Goal: Task Accomplishment & Management: Manage account settings

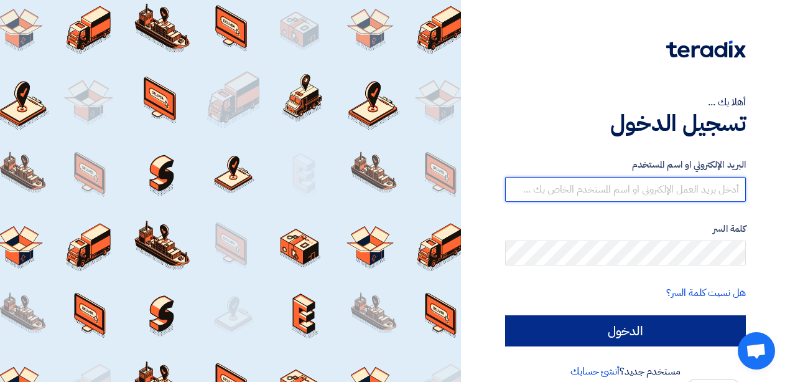
type input "[EMAIL_ADDRESS][DOMAIN_NAME]"
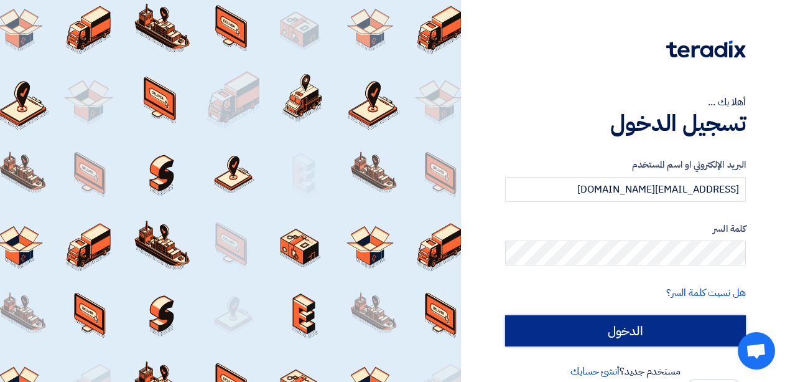
click at [653, 331] on input "الدخول" at bounding box center [625, 330] width 241 height 31
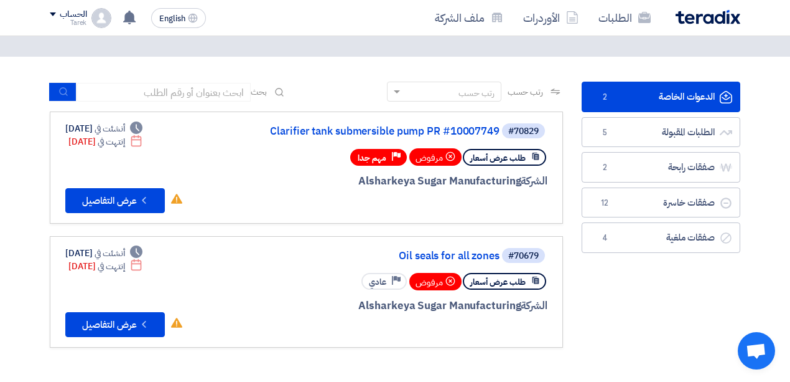
scroll to position [83, 0]
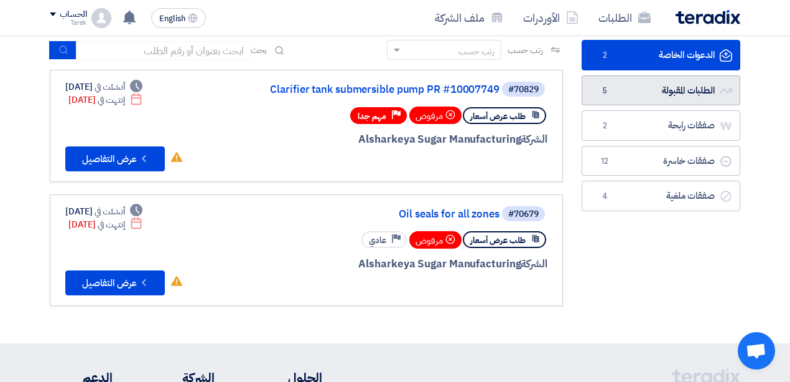
click at [656, 90] on link "الطلبات المقبولة الطلبات المقبولة 5" at bounding box center [661, 90] width 159 height 30
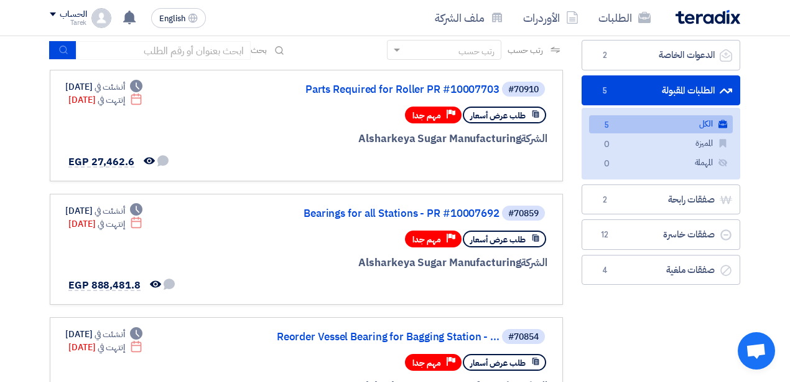
scroll to position [124, 0]
